Goal: Transaction & Acquisition: Download file/media

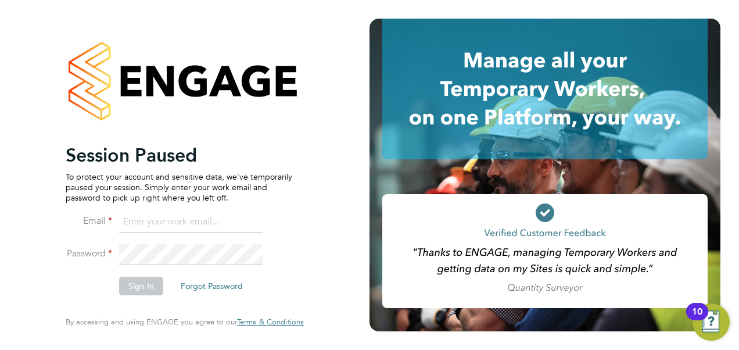
click at [180, 221] on input at bounding box center [191, 222] width 144 height 21
type input "vendorkeyaccounts2@hays.com"
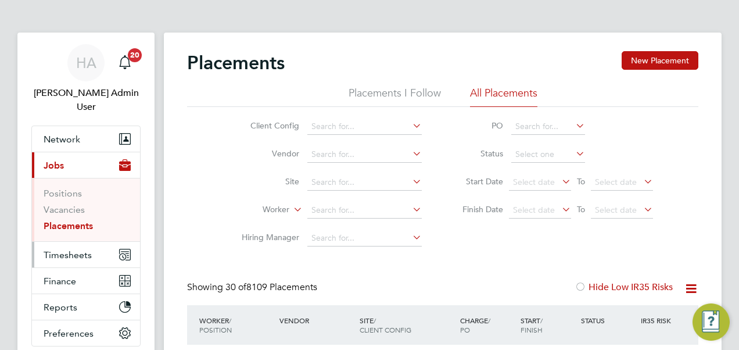
click at [66, 242] on button "Timesheets" at bounding box center [86, 255] width 108 height 26
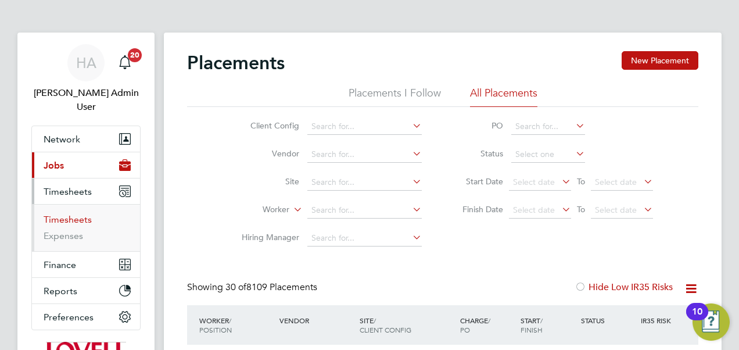
click at [74, 214] on link "Timesheets" at bounding box center [68, 219] width 48 height 11
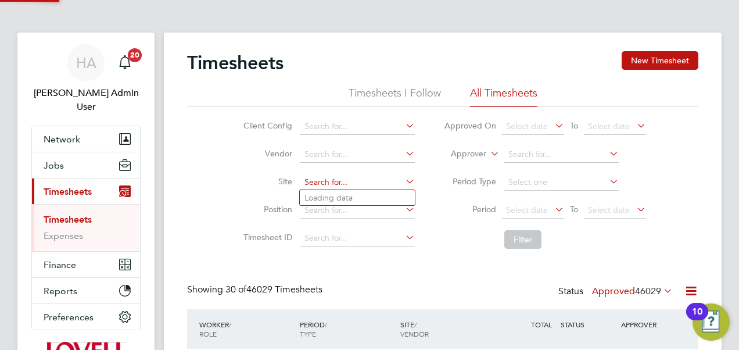
click at [326, 182] on input at bounding box center [358, 182] width 115 height 16
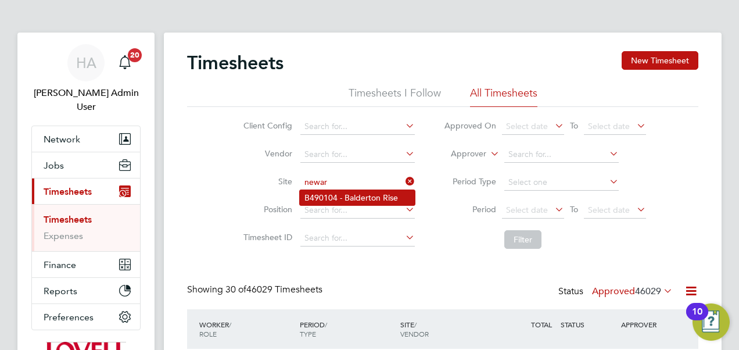
click at [333, 194] on li "B490104 - Balderton Rise" at bounding box center [357, 197] width 115 height 15
type input "B490104 - Balderton Rise"
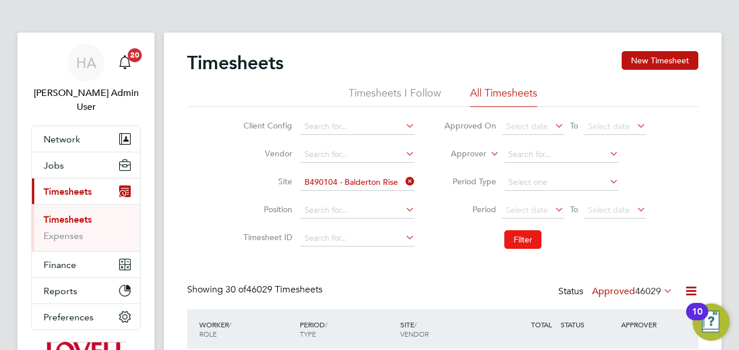
click at [514, 233] on button "Filter" at bounding box center [523, 239] width 37 height 19
click at [532, 210] on span "Select date" at bounding box center [527, 210] width 42 height 10
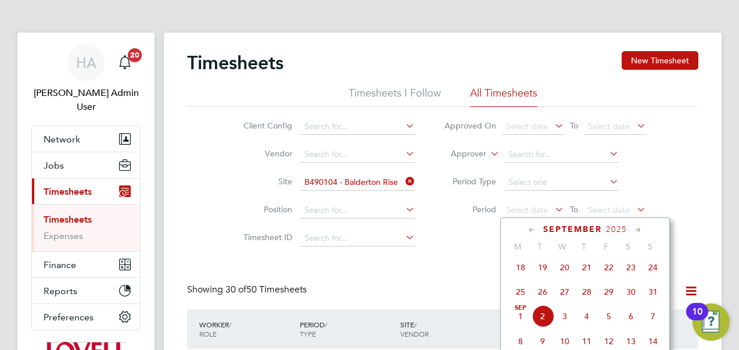
click at [532, 230] on icon at bounding box center [532, 230] width 11 height 13
click at [630, 267] on span "12" at bounding box center [631, 266] width 22 height 22
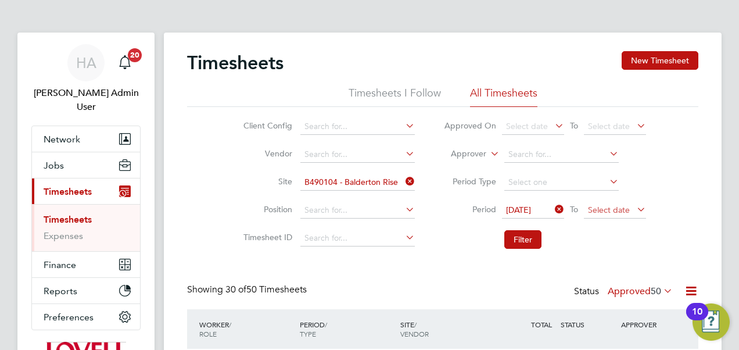
click at [602, 206] on span "Select date" at bounding box center [609, 210] width 42 height 10
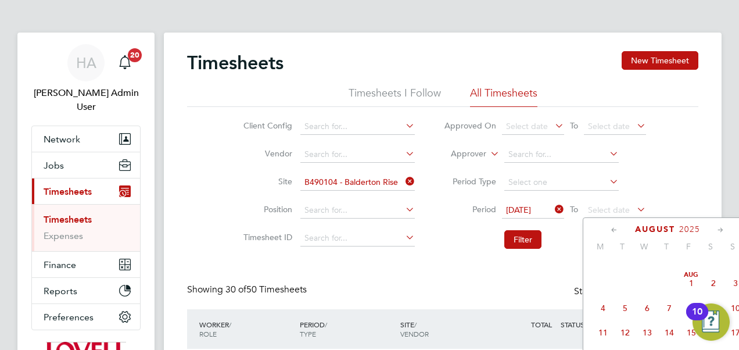
click at [688, 278] on span "Aug" at bounding box center [692, 275] width 22 height 6
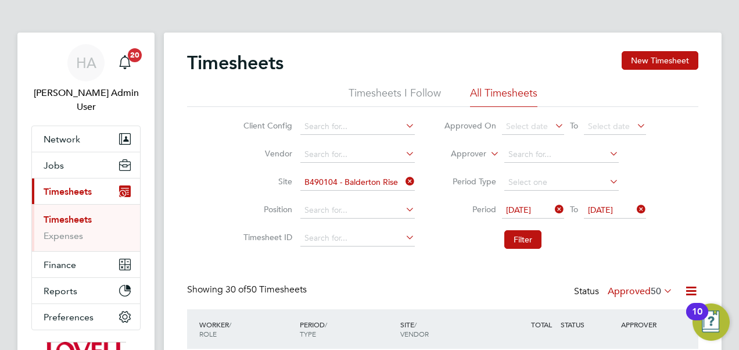
click at [553, 209] on icon at bounding box center [553, 209] width 0 height 16
click at [537, 207] on span "Select date" at bounding box center [527, 210] width 42 height 10
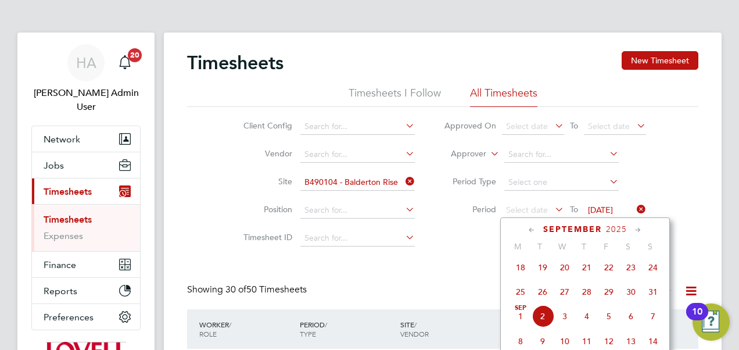
click at [531, 228] on icon at bounding box center [532, 230] width 11 height 13
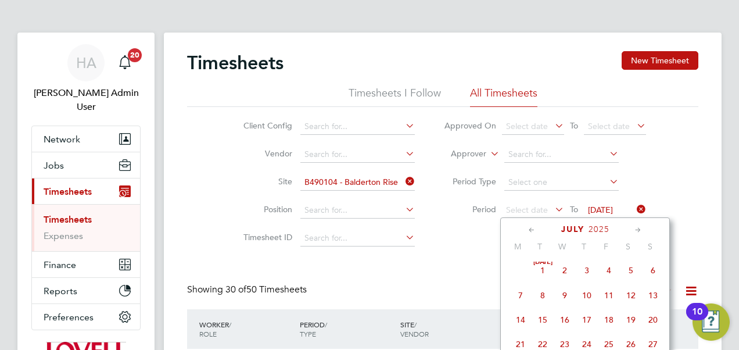
click at [633, 321] on span "19" at bounding box center [631, 320] width 22 height 22
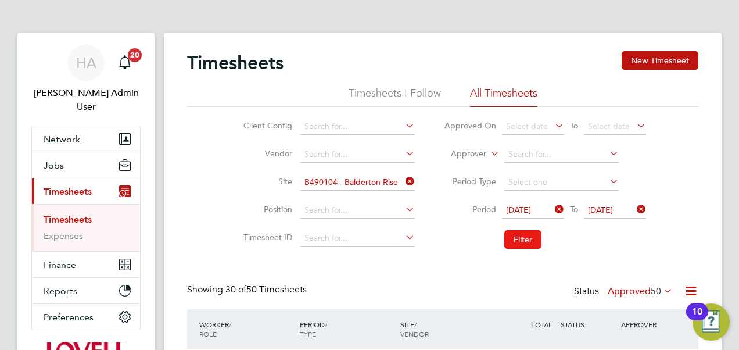
click at [523, 242] on button "Filter" at bounding box center [523, 239] width 37 height 19
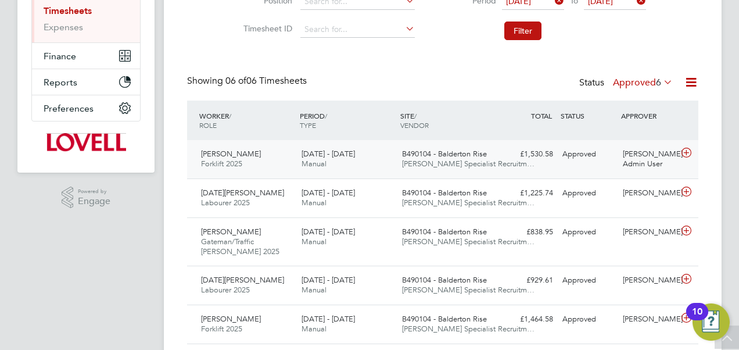
click at [489, 155] on div "B490104 - Balderton Rise Hays Specialist Recruitm…" at bounding box center [448, 159] width 101 height 29
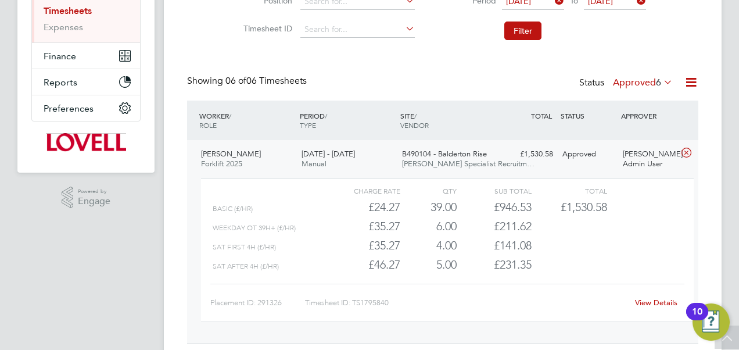
click at [649, 302] on link "View Details" at bounding box center [656, 303] width 42 height 10
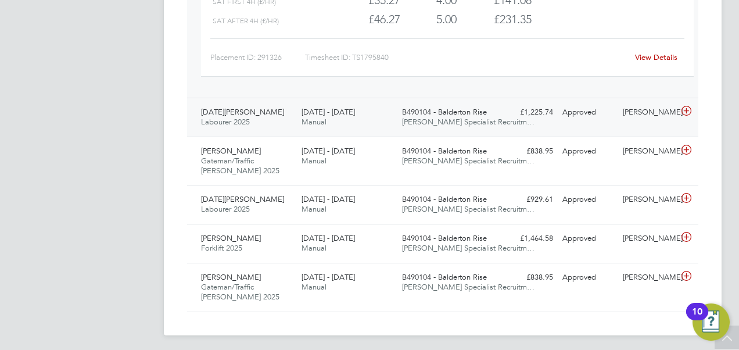
click at [632, 119] on div "John Jenkins" at bounding box center [648, 112] width 60 height 19
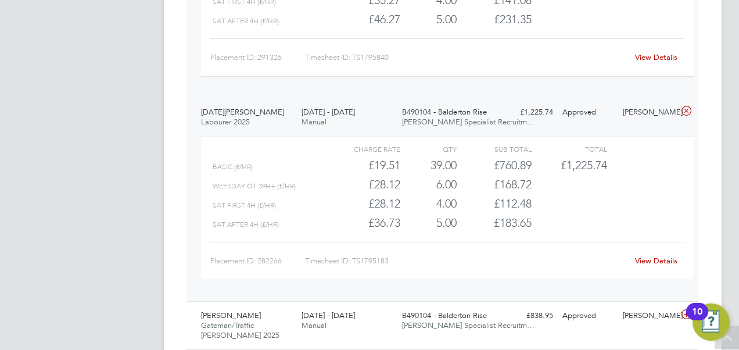
click at [658, 259] on link "View Details" at bounding box center [656, 261] width 42 height 10
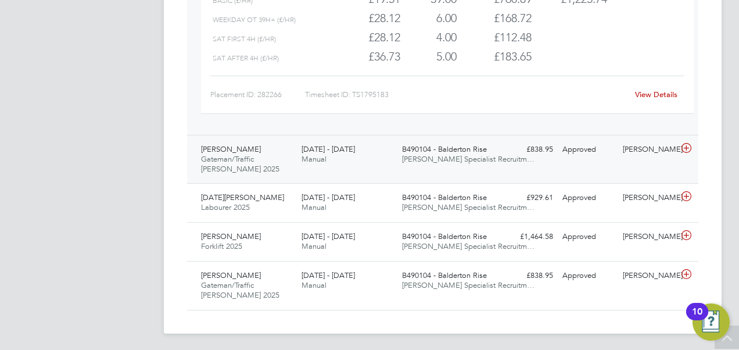
click at [688, 144] on icon at bounding box center [687, 148] width 15 height 9
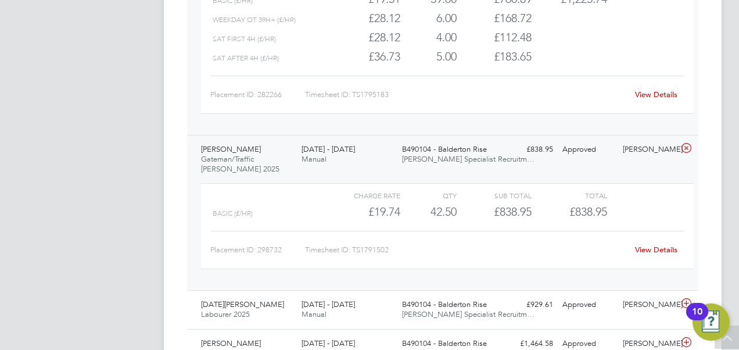
click at [646, 253] on div "View Details" at bounding box center [656, 250] width 57 height 19
click at [646, 248] on link "View Details" at bounding box center [656, 250] width 42 height 10
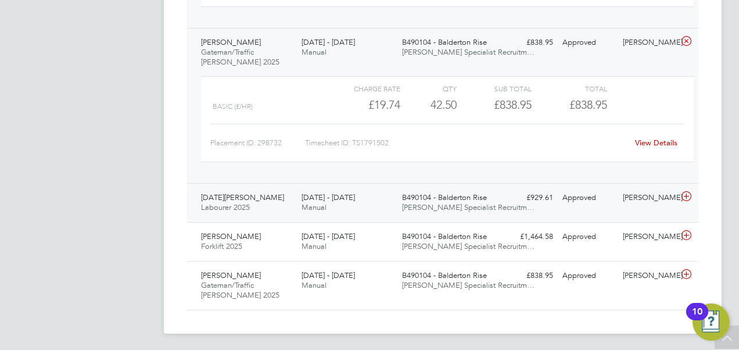
click at [541, 199] on div "£929.61 Approved" at bounding box center [528, 197] width 60 height 19
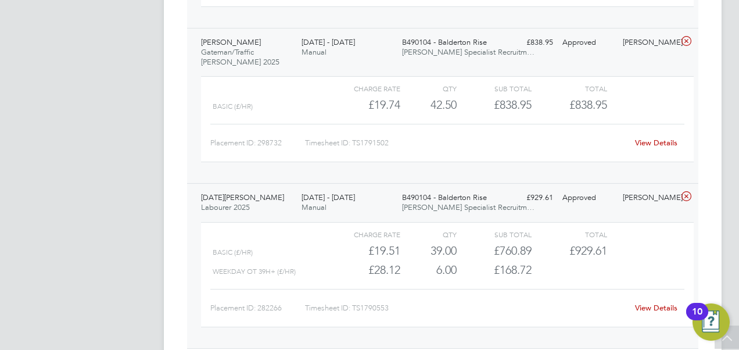
click at [650, 309] on link "View Details" at bounding box center [656, 308] width 42 height 10
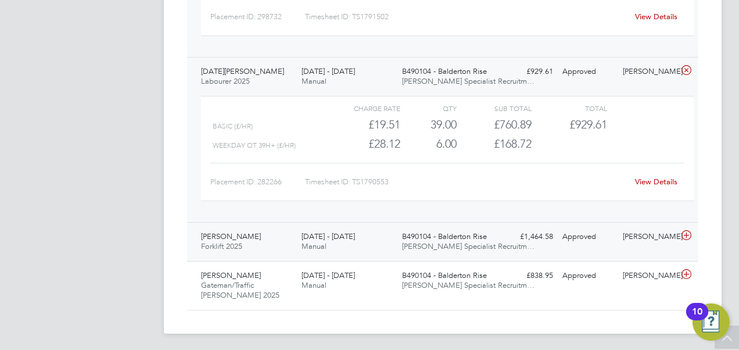
click at [602, 228] on div "Approved" at bounding box center [588, 236] width 60 height 19
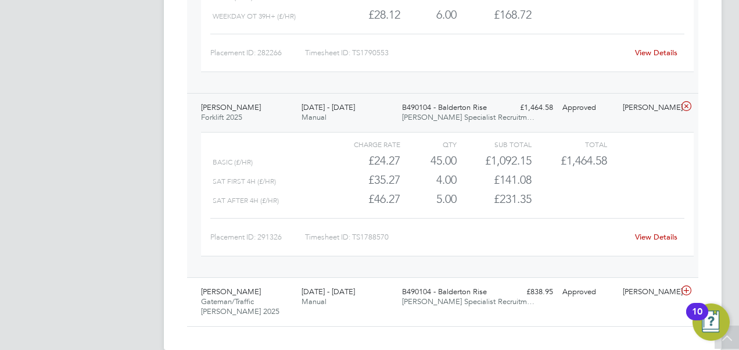
click at [647, 237] on link "View Details" at bounding box center [656, 237] width 42 height 10
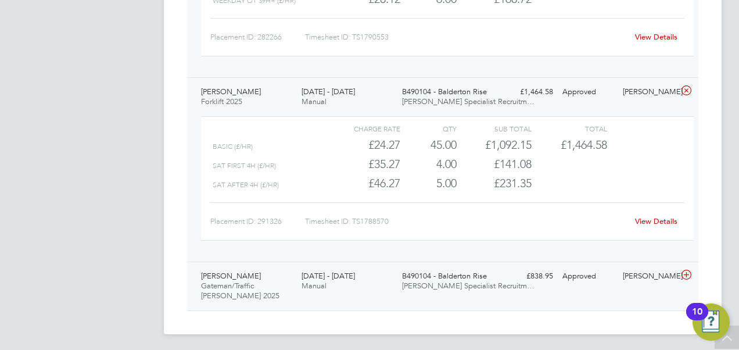
click at [582, 280] on div "Approved" at bounding box center [588, 276] width 60 height 19
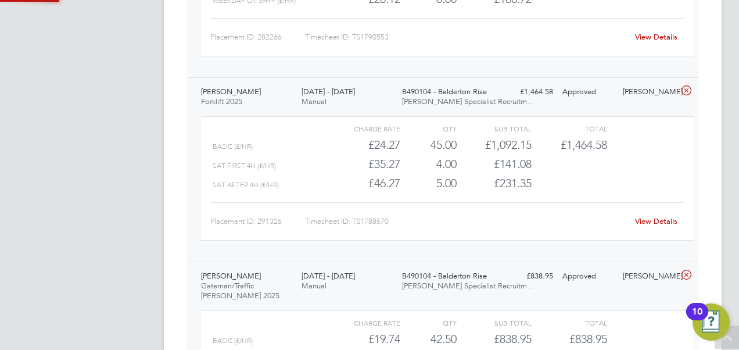
scroll to position [1105, 0]
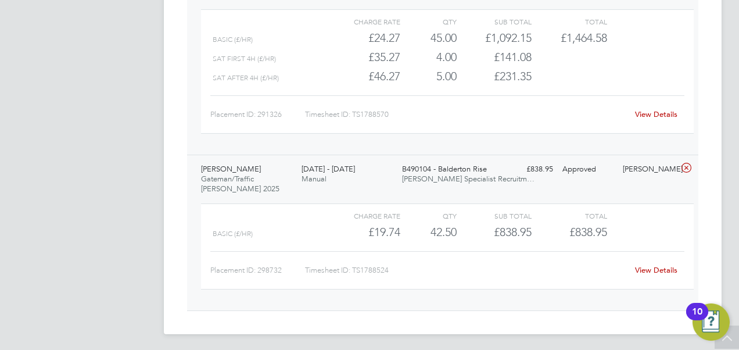
click at [648, 270] on link "View Details" at bounding box center [656, 270] width 42 height 10
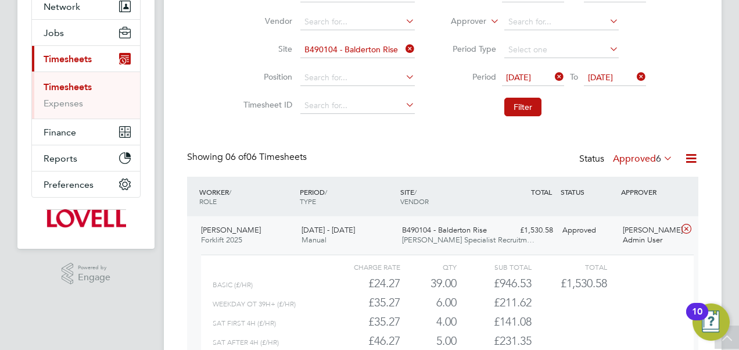
scroll to position [0, 0]
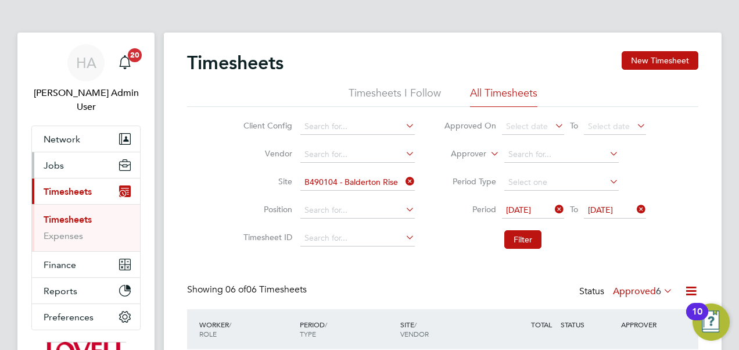
click at [55, 160] on span "Jobs" at bounding box center [54, 165] width 20 height 11
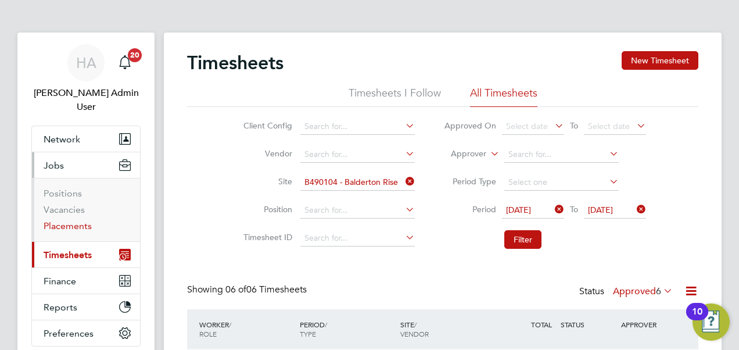
click at [78, 220] on link "Placements" at bounding box center [68, 225] width 48 height 11
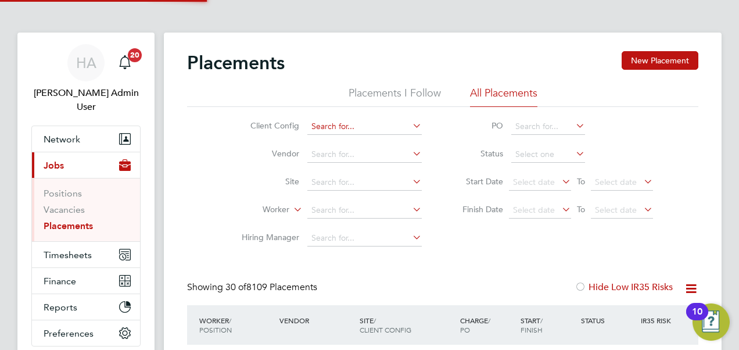
scroll to position [33, 81]
click at [341, 126] on input at bounding box center [364, 127] width 115 height 16
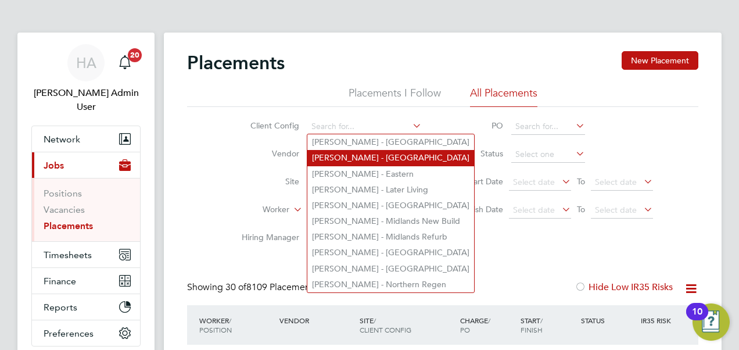
click at [350, 154] on li "Lovell - East Midlands" at bounding box center [390, 158] width 167 height 16
type input "Lovell - East Midlands"
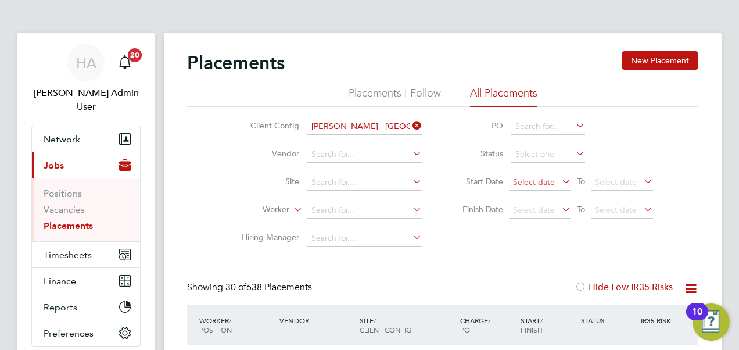
click at [543, 183] on span "Select date" at bounding box center [534, 182] width 42 height 10
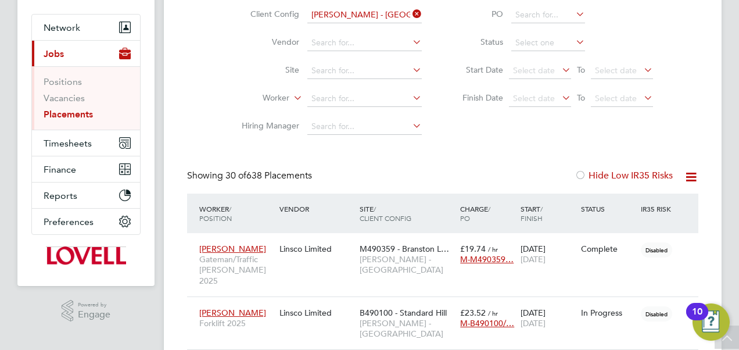
click at [692, 174] on icon at bounding box center [691, 177] width 15 height 15
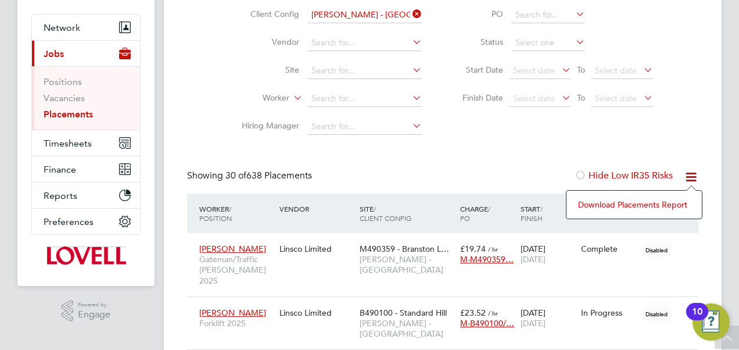
click at [643, 201] on li "Download Placements Report" at bounding box center [635, 204] width 124 height 16
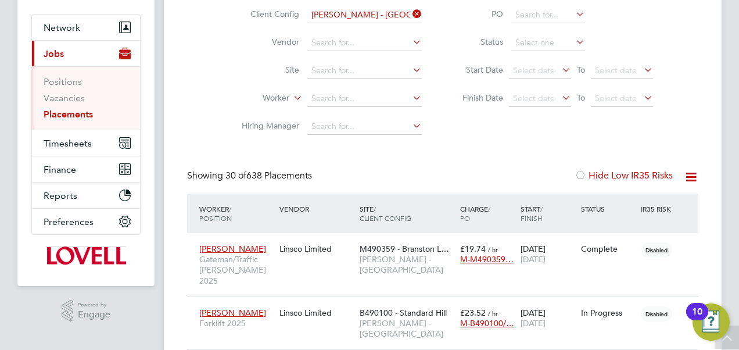
click at [343, 180] on div "Showing 30 of 638 Placements Hide Low IR35 Risks" at bounding box center [443, 182] width 512 height 24
click at [97, 130] on button "Timesheets" at bounding box center [86, 143] width 108 height 26
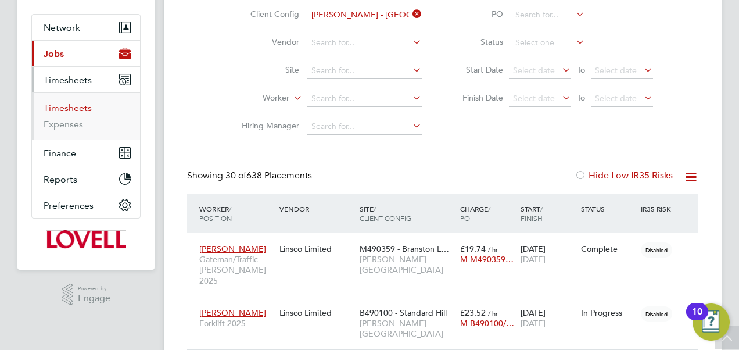
click at [80, 102] on link "Timesheets" at bounding box center [68, 107] width 48 height 11
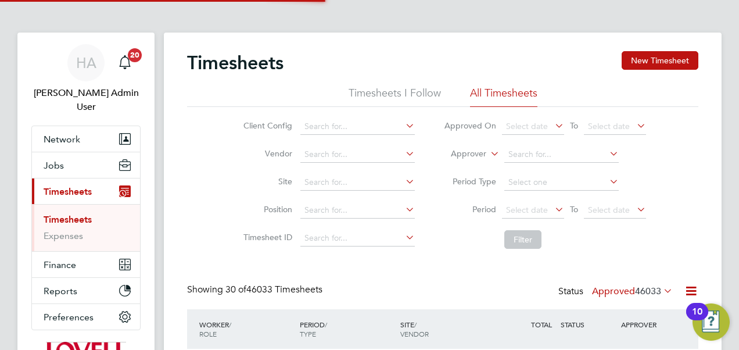
scroll to position [29, 101]
click at [468, 156] on label "Approver" at bounding box center [460, 154] width 52 height 12
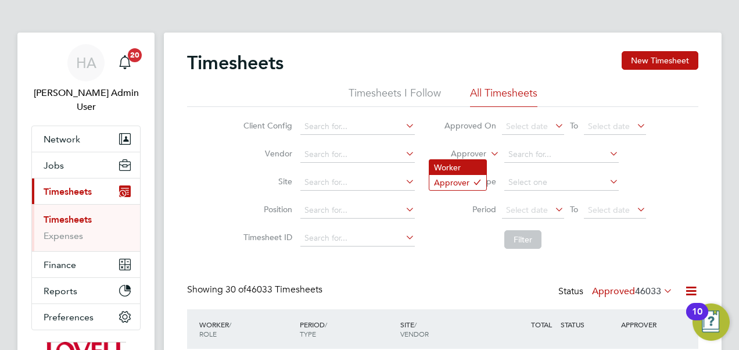
click at [471, 169] on li "Worker" at bounding box center [458, 167] width 57 height 15
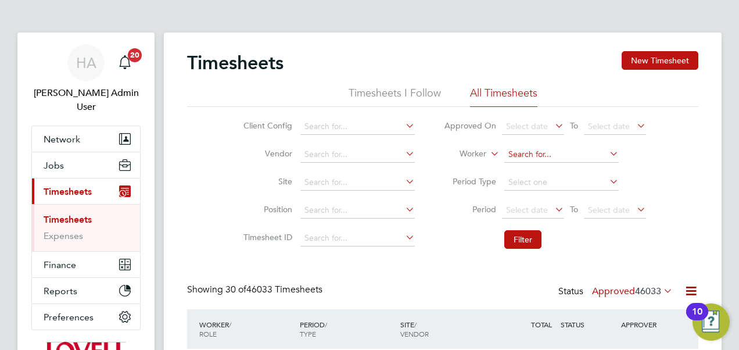
click at [553, 149] on input at bounding box center [562, 154] width 115 height 16
click at [520, 153] on input "ericbarton" at bounding box center [562, 154] width 115 height 16
click at [578, 173] on b "Barton" at bounding box center [611, 170] width 67 height 10
type input "Eric Barton"
click at [520, 242] on button "Filter" at bounding box center [523, 239] width 37 height 19
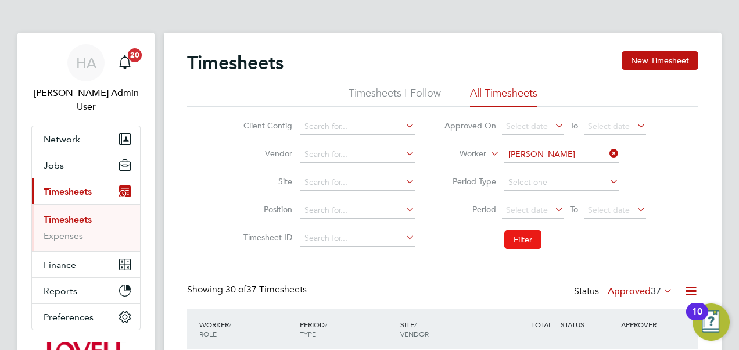
click at [526, 234] on button "Filter" at bounding box center [523, 239] width 37 height 19
click at [607, 152] on icon at bounding box center [607, 153] width 0 height 16
click at [560, 151] on input at bounding box center [562, 154] width 115 height 16
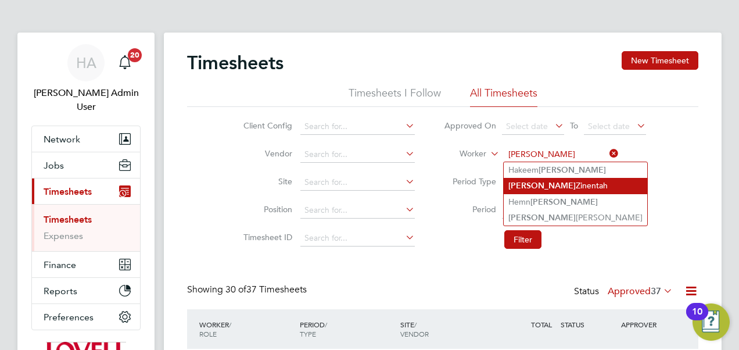
click at [555, 179] on li "Rashid Zinentah" at bounding box center [576, 186] width 144 height 16
type input "Rashid Zinentah"
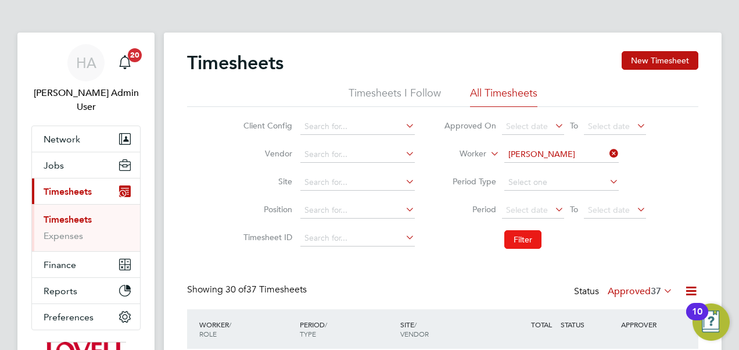
click at [521, 246] on button "Filter" at bounding box center [523, 239] width 37 height 19
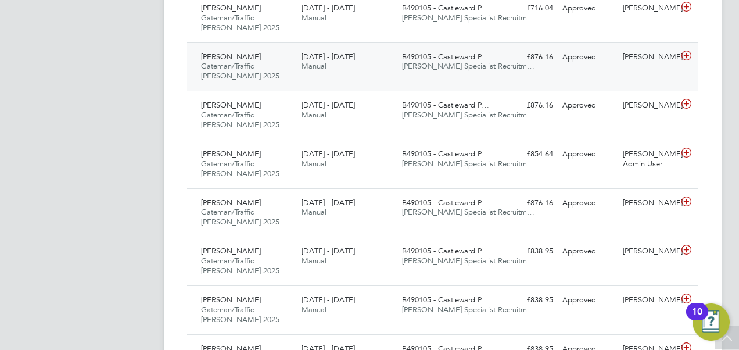
click at [488, 69] on span "Hays Specialist Recruitm…" at bounding box center [468, 66] width 133 height 10
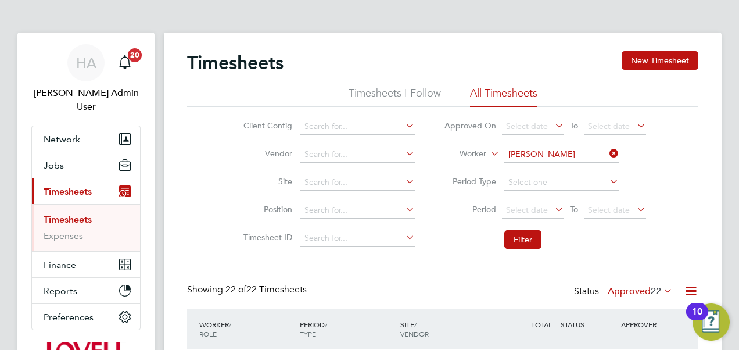
click at [607, 153] on icon at bounding box center [607, 153] width 0 height 16
click at [588, 156] on input at bounding box center [562, 154] width 115 height 16
click at [566, 186] on li "Samson Olagunju" at bounding box center [561, 186] width 115 height 16
type input "Samson Olagunju"
click at [523, 244] on button "Filter" at bounding box center [523, 239] width 37 height 19
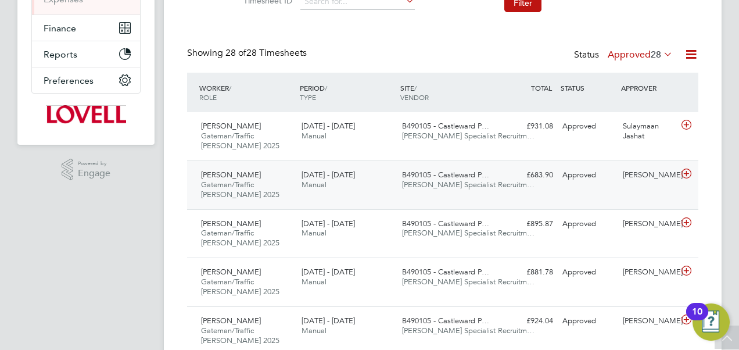
click at [506, 160] on div "Samson Olagunju Gateman/Traffic Marshall 2025 23 - 29 Aug 2025 23 - 29 Aug 2025…" at bounding box center [443, 184] width 512 height 49
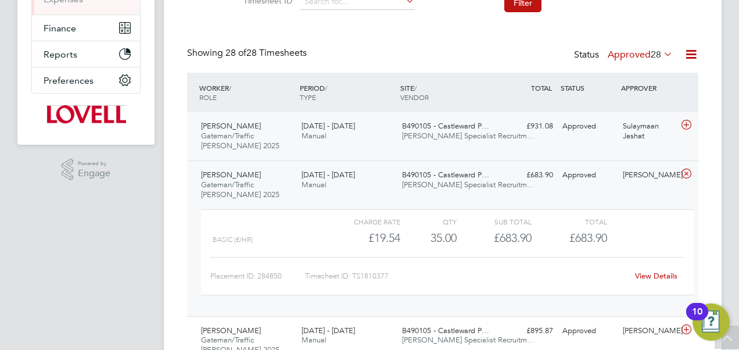
click at [488, 134] on span "Hays Specialist Recruitm…" at bounding box center [468, 136] width 133 height 10
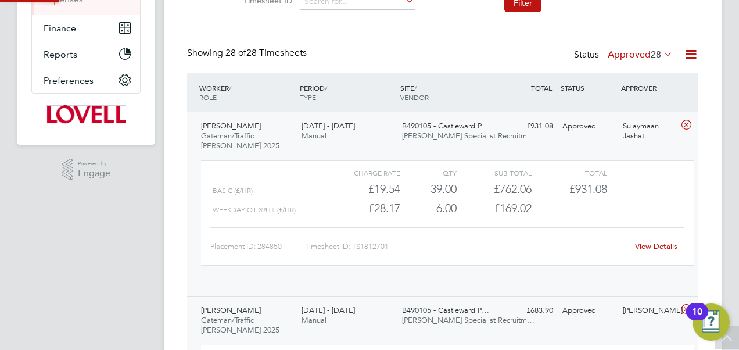
click at [488, 134] on span "Hays Specialist Recruitm…" at bounding box center [468, 136] width 133 height 10
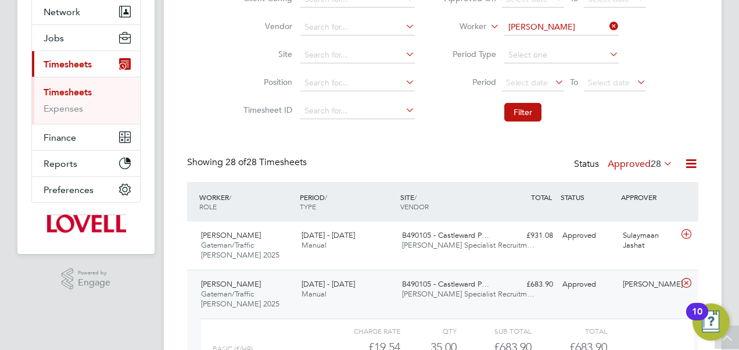
click at [607, 26] on icon at bounding box center [607, 26] width 0 height 16
click at [551, 29] on input at bounding box center [562, 27] width 115 height 16
click at [546, 36] on li "James Sew ard" at bounding box center [561, 43] width 115 height 16
type input "James Seward"
click at [510, 109] on button "Filter" at bounding box center [523, 112] width 37 height 19
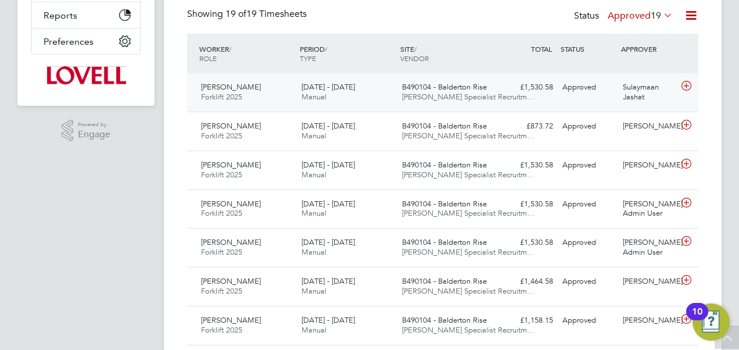
click at [465, 88] on span "B490104 - Balderton Rise" at bounding box center [444, 87] width 85 height 10
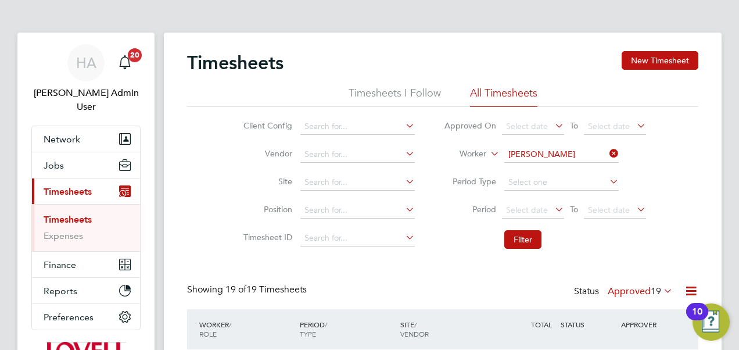
click at [607, 153] on icon at bounding box center [607, 153] width 0 height 16
click at [586, 155] on input at bounding box center [562, 154] width 115 height 16
click at [562, 171] on li "Noel Priestl ey" at bounding box center [561, 170] width 115 height 16
type input "Noel Priestley"
click at [529, 245] on button "Filter" at bounding box center [523, 239] width 37 height 19
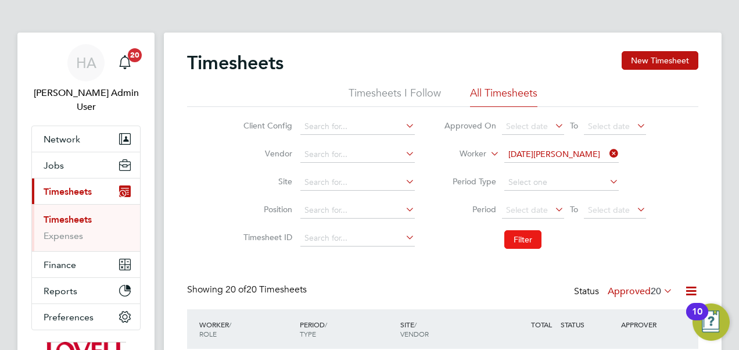
click at [521, 239] on button "Filter" at bounding box center [523, 239] width 37 height 19
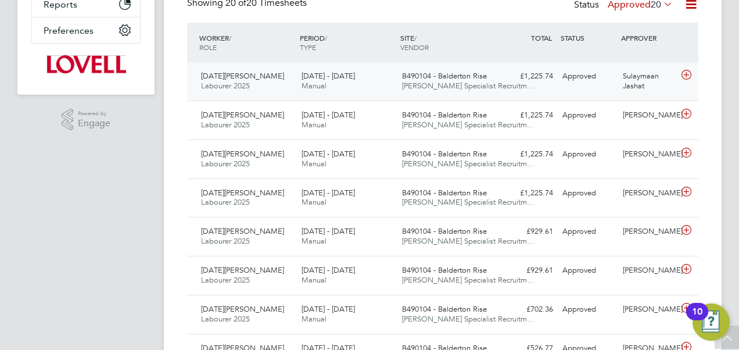
click at [499, 93] on div "Noel Priestley Labourer 2025 16 - 22 Aug 2025 16 - 22 Aug 2025 Manual B490104 -…" at bounding box center [443, 81] width 512 height 38
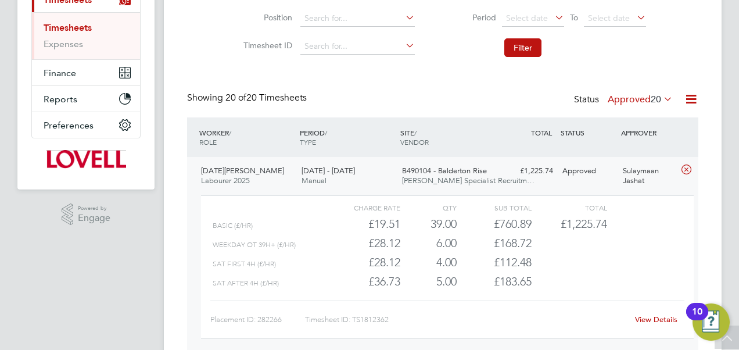
scroll to position [192, 0]
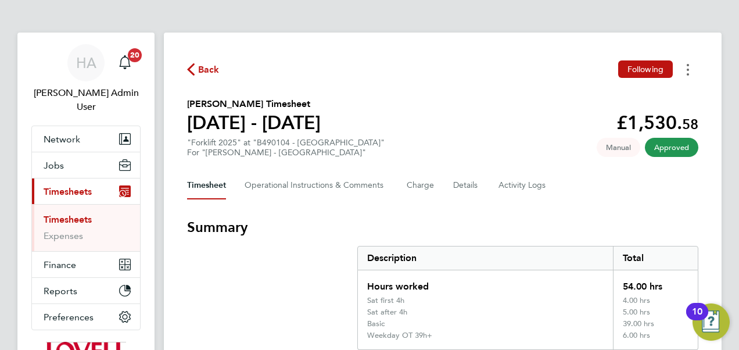
click at [686, 73] on button "Timesheets Menu" at bounding box center [688, 69] width 21 height 18
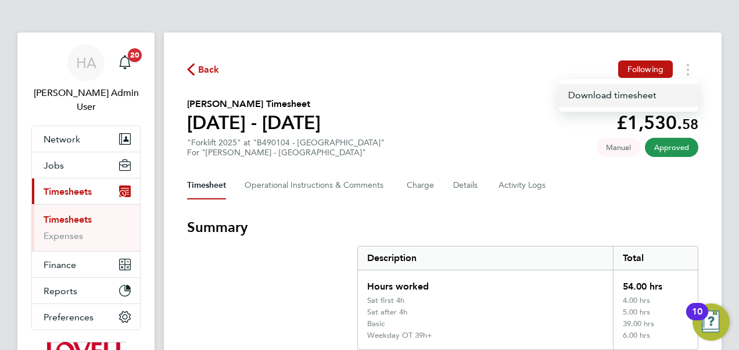
click at [625, 96] on link "Download timesheet" at bounding box center [629, 95] width 140 height 23
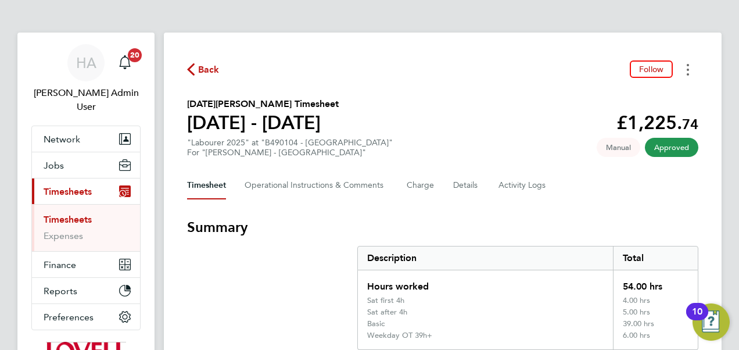
click at [691, 71] on button "Timesheets Menu" at bounding box center [688, 69] width 21 height 18
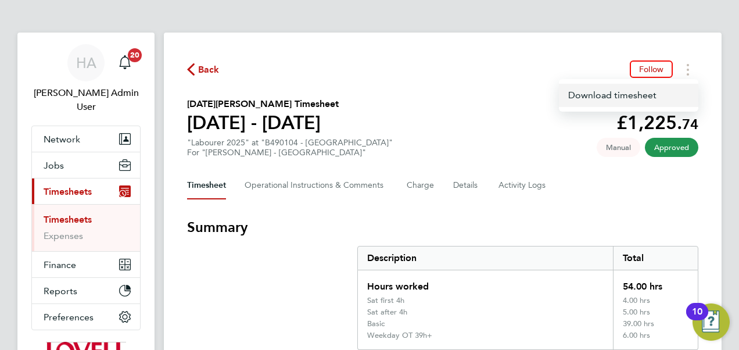
click at [601, 93] on link "Download timesheet" at bounding box center [629, 95] width 140 height 23
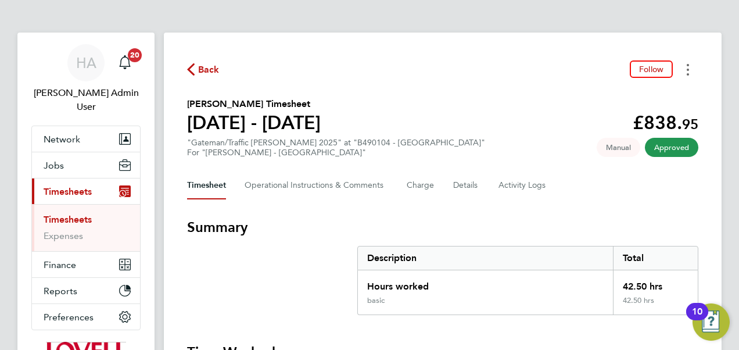
click at [687, 66] on icon "Timesheets Menu" at bounding box center [688, 70] width 2 height 12
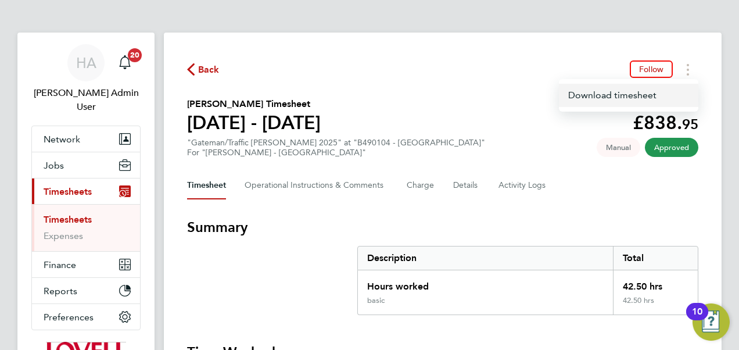
click at [618, 88] on link "Download timesheet" at bounding box center [629, 95] width 140 height 23
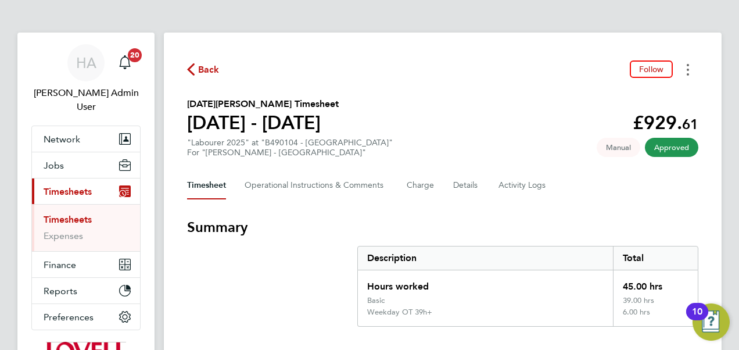
click at [688, 64] on icon "Timesheets Menu" at bounding box center [688, 70] width 2 height 12
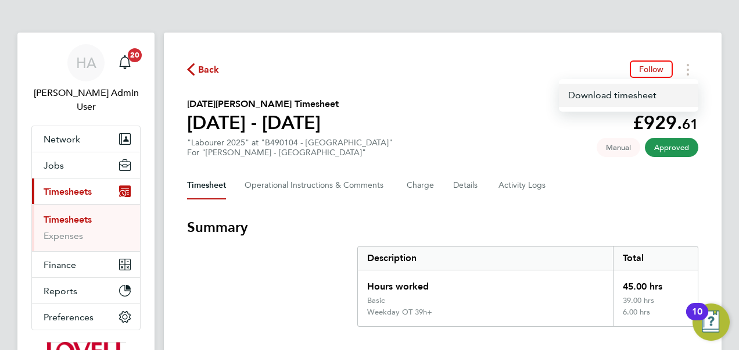
click at [599, 92] on link "Download timesheet" at bounding box center [629, 95] width 140 height 23
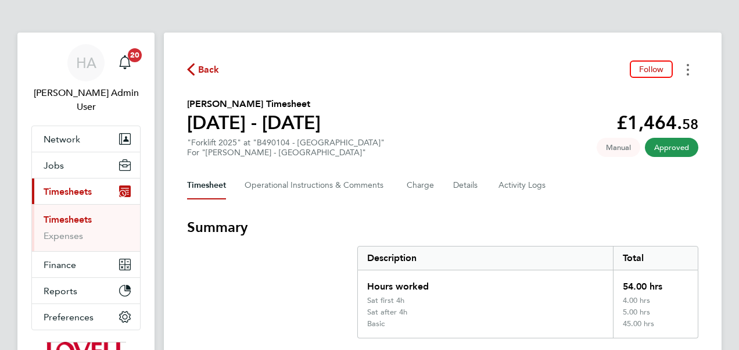
click at [687, 70] on icon "Timesheets Menu" at bounding box center [688, 70] width 2 height 12
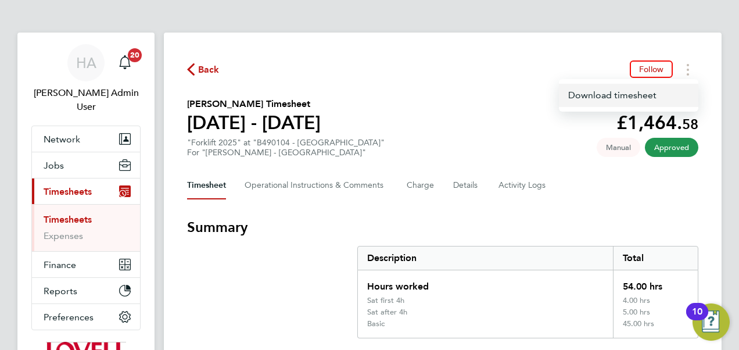
click at [591, 94] on link "Download timesheet" at bounding box center [629, 95] width 140 height 23
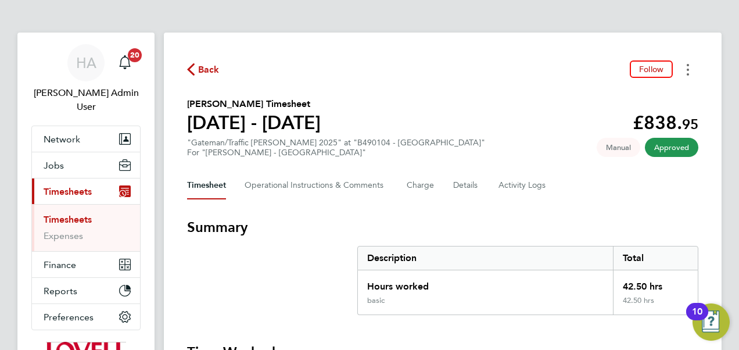
click at [685, 66] on button "Timesheets Menu" at bounding box center [688, 69] width 21 height 18
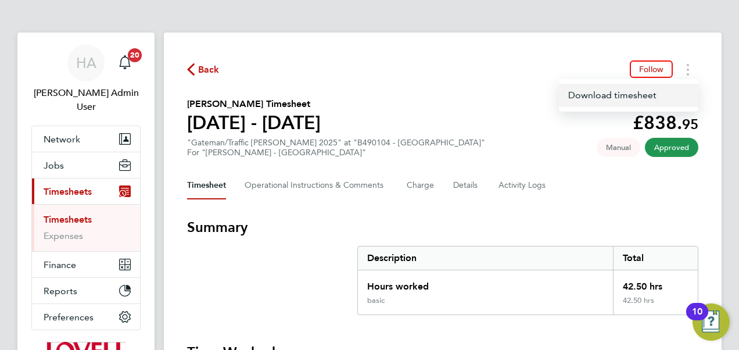
click at [598, 97] on link "Download timesheet" at bounding box center [629, 95] width 140 height 23
